Goal: Find specific page/section: Find specific page/section

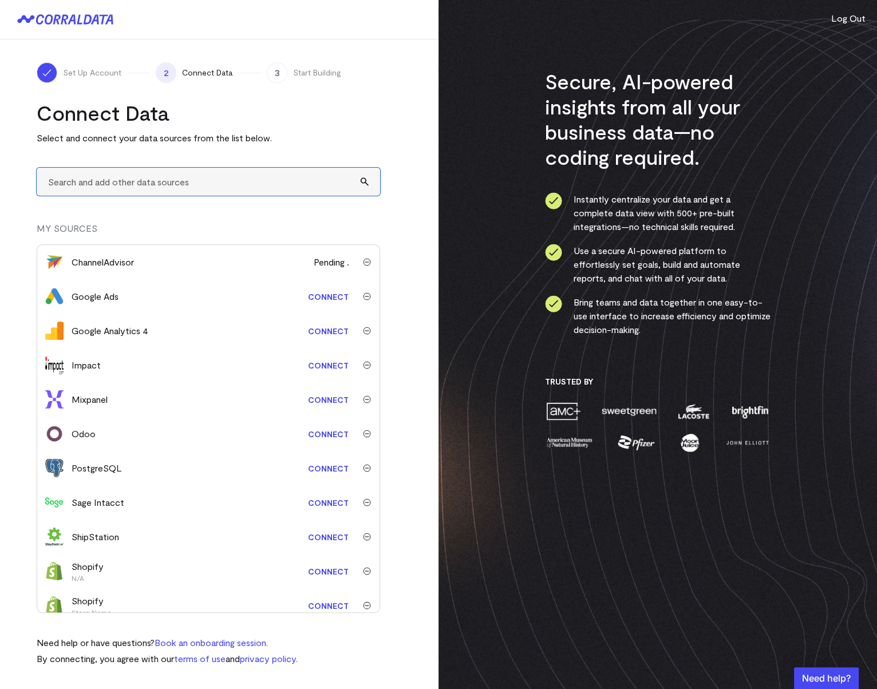
click at [109, 187] on input "text" at bounding box center [208, 182] width 343 height 28
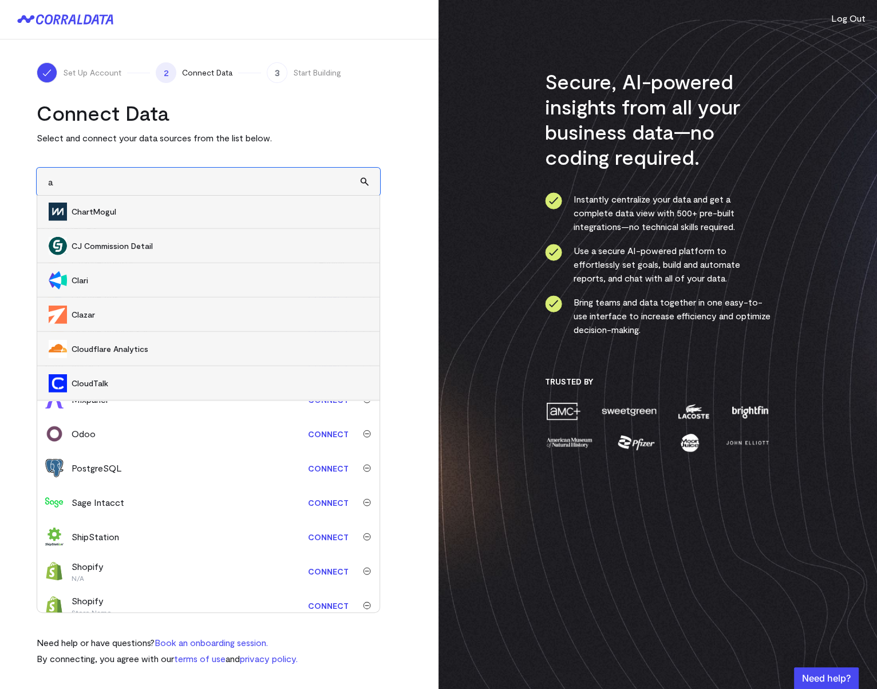
scroll to position [3540, 0]
type input "str"
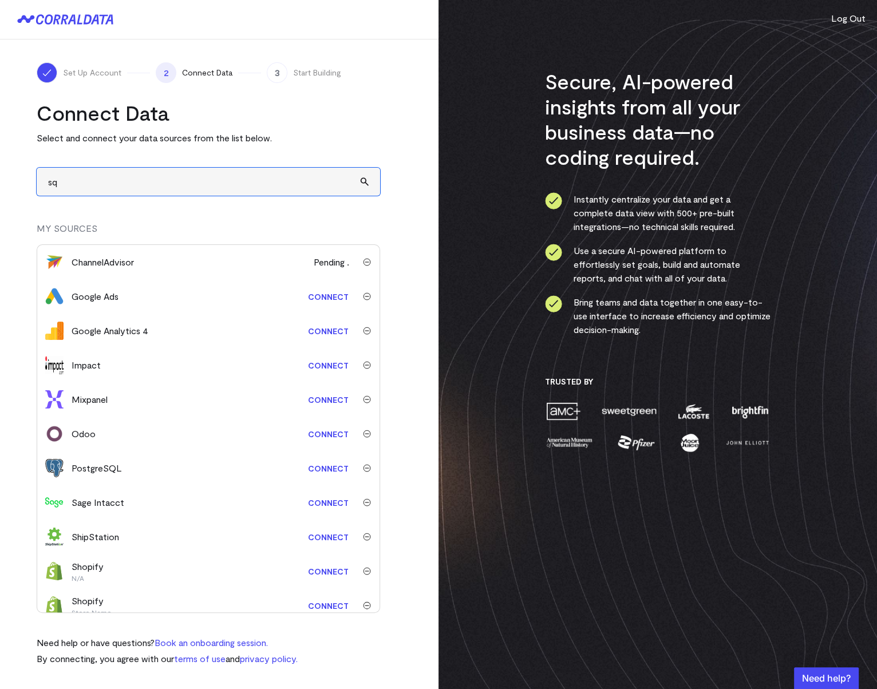
type input "s"
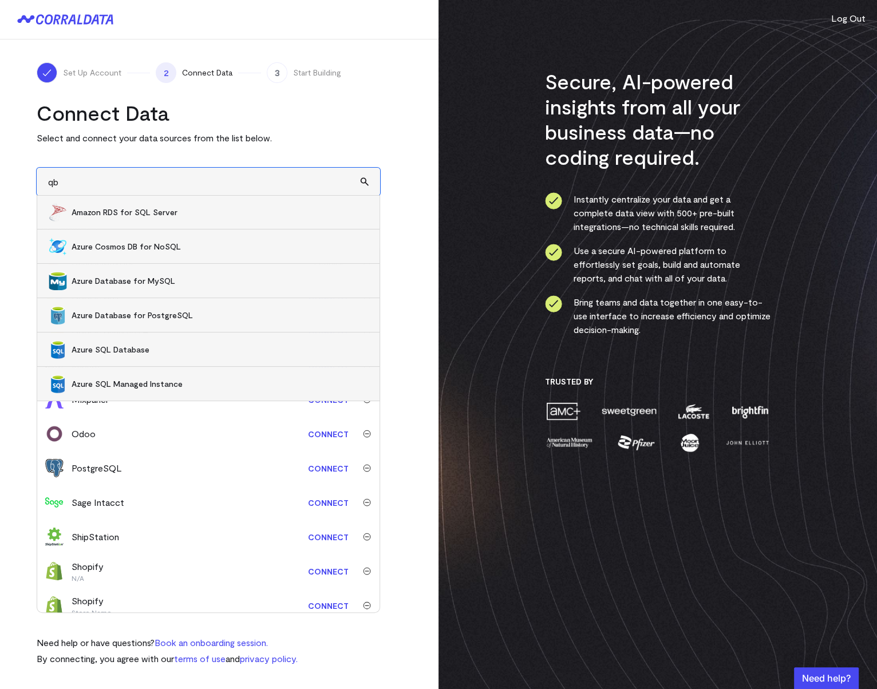
type input "qbo"
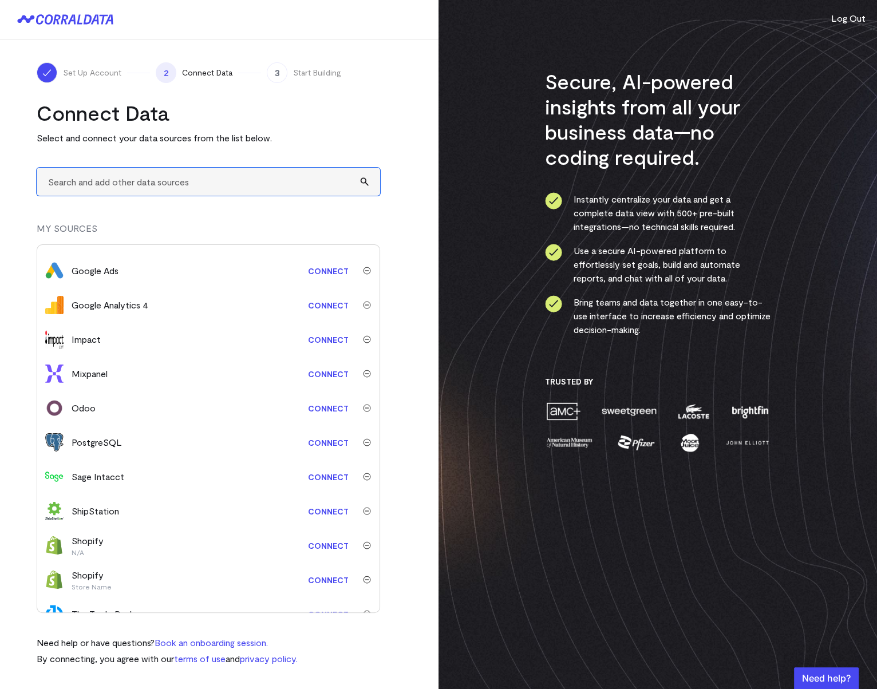
scroll to position [0, 0]
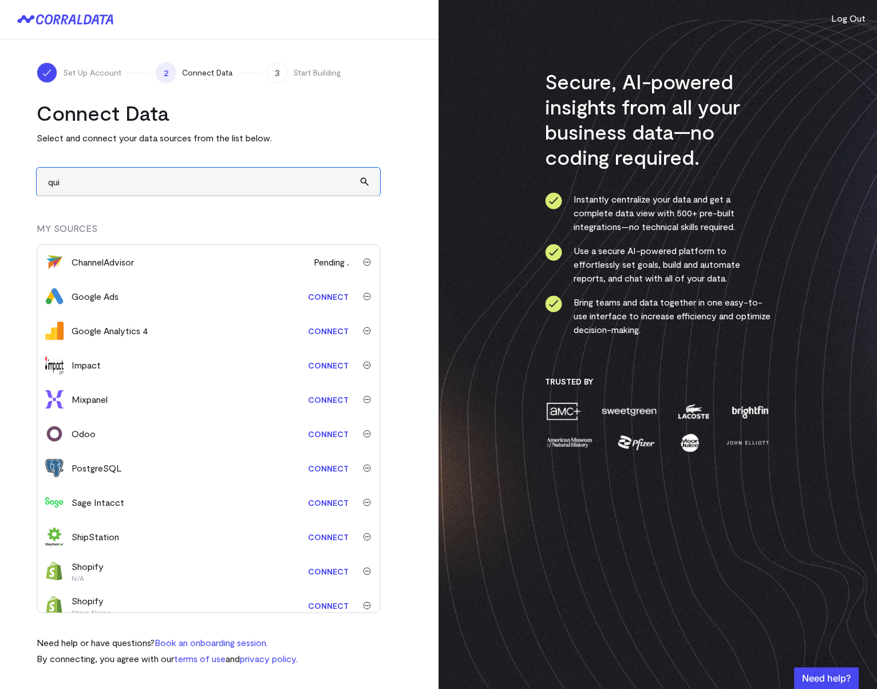
type input "quic"
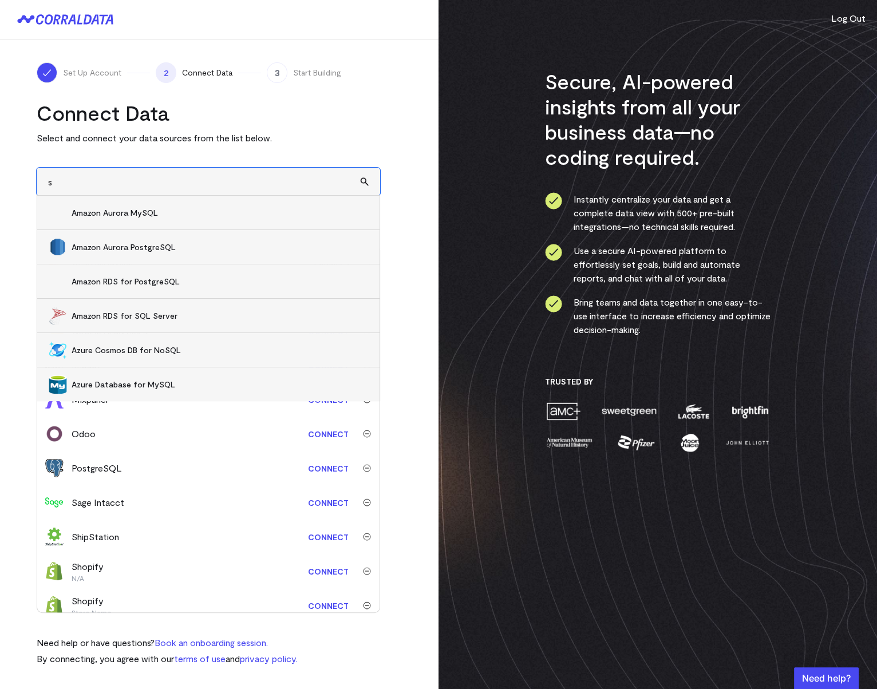
type input "s3"
